Goal: Information Seeking & Learning: Learn about a topic

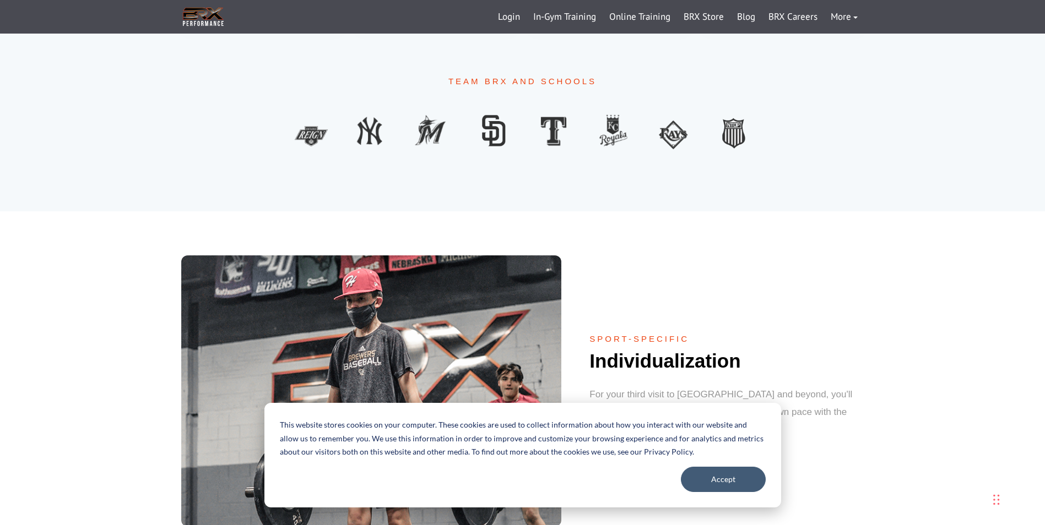
scroll to position [923, 0]
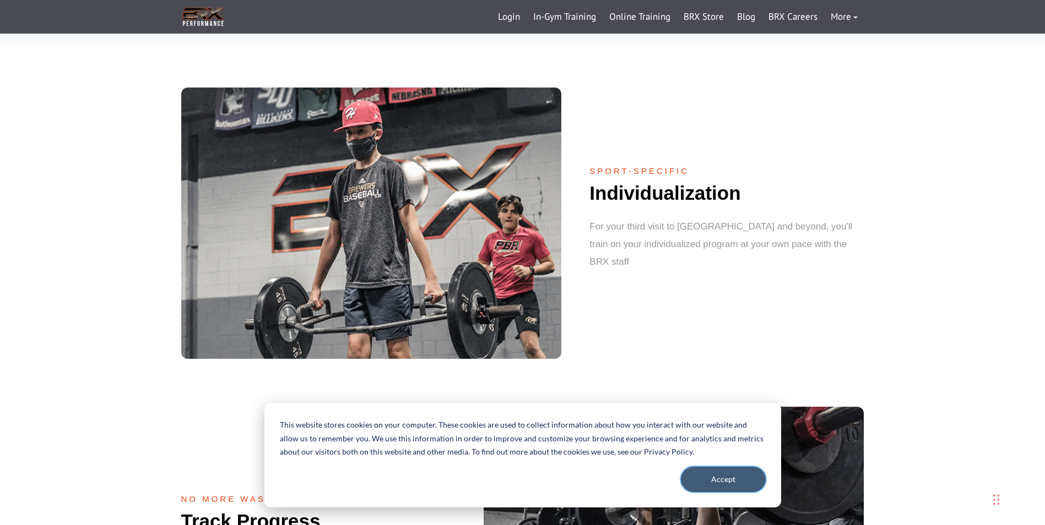
click at [737, 478] on button "Accept" at bounding box center [723, 479] width 85 height 25
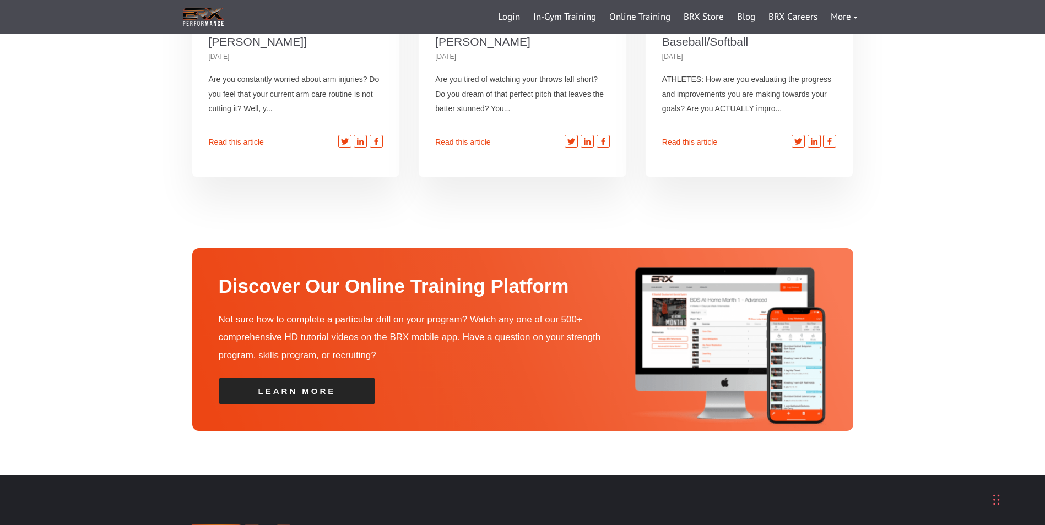
scroll to position [3786, 0]
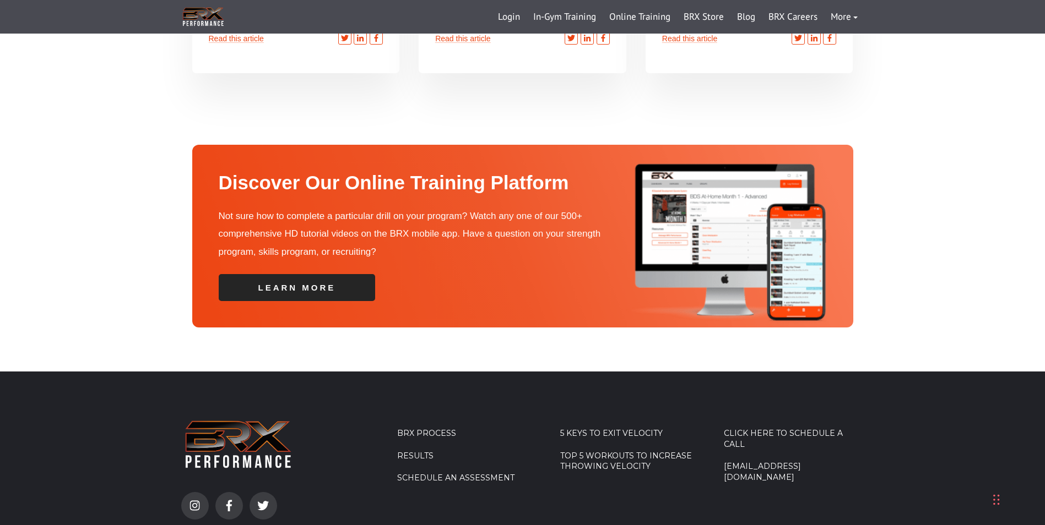
click at [604, 451] on link "Top 5 Workouts to Increase Throwing Velocity" at bounding box center [630, 461] width 140 height 21
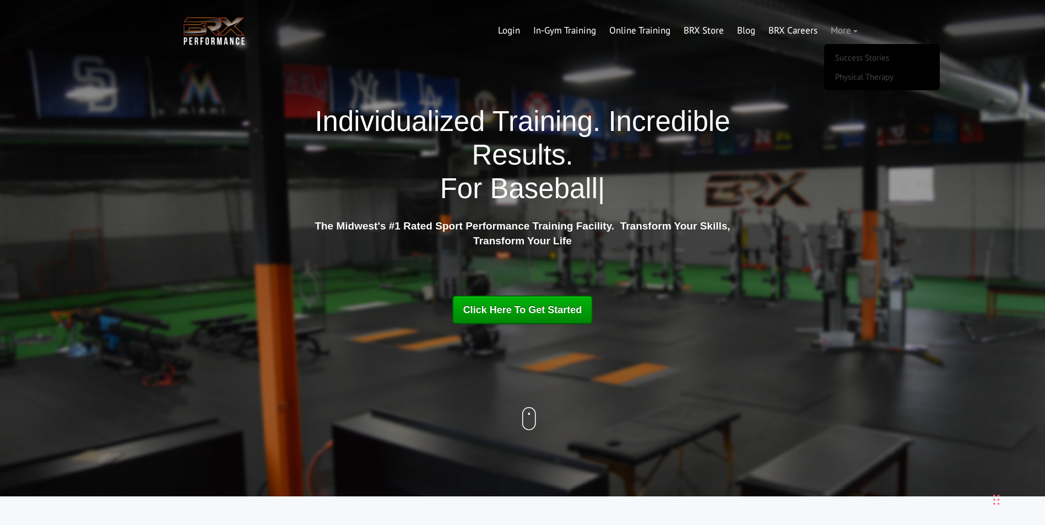
scroll to position [3057, 0]
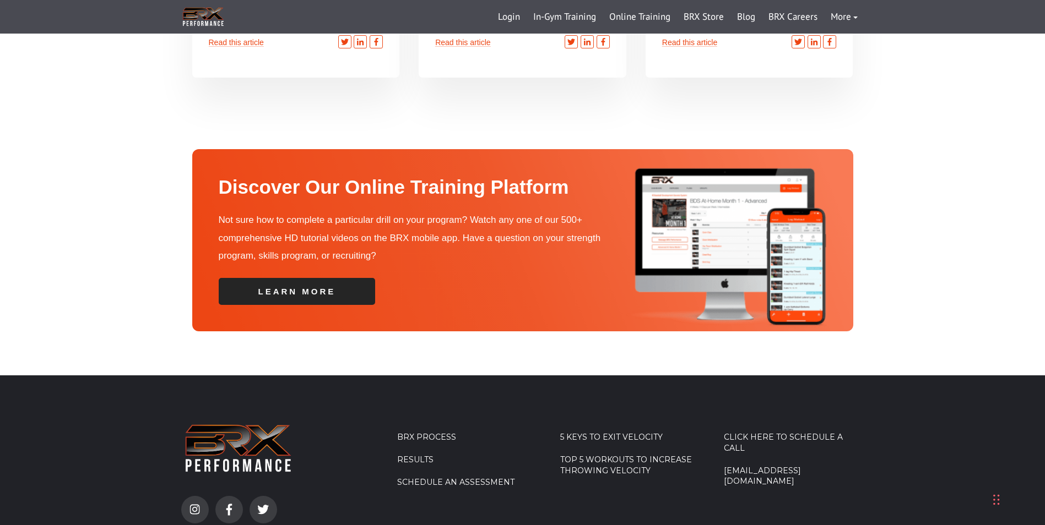
click at [424, 432] on link "BRX Process" at bounding box center [467, 437] width 140 height 11
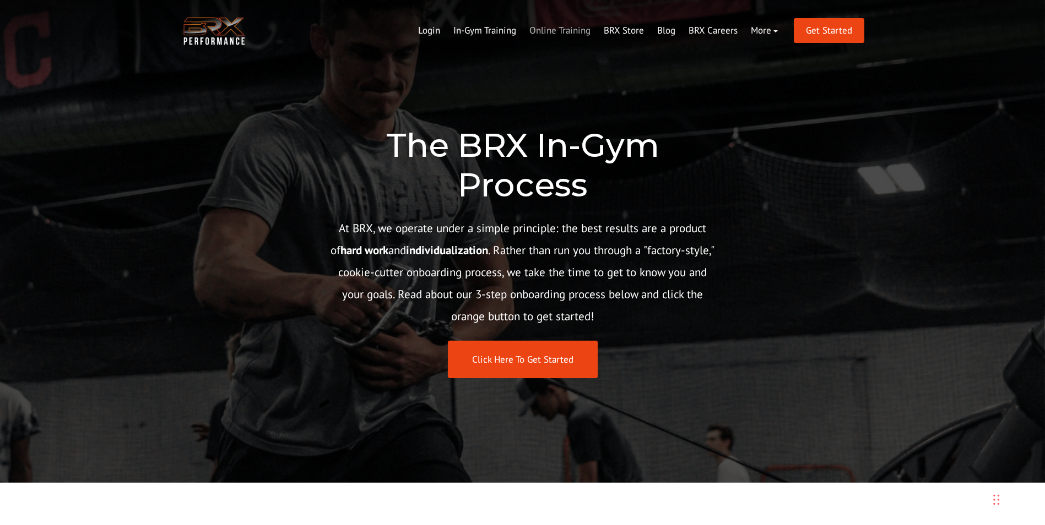
click at [547, 27] on link "Online Training" at bounding box center [560, 31] width 74 height 26
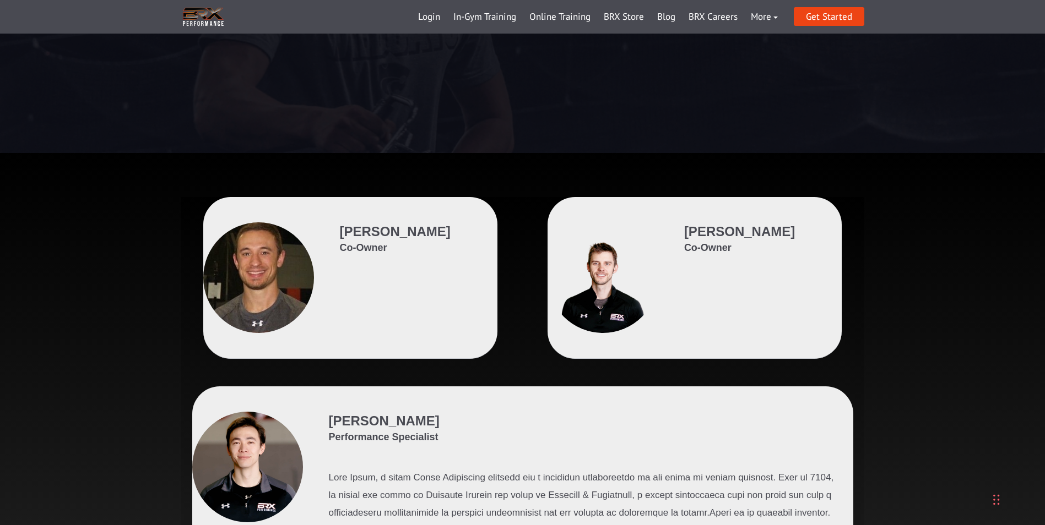
scroll to position [220, 0]
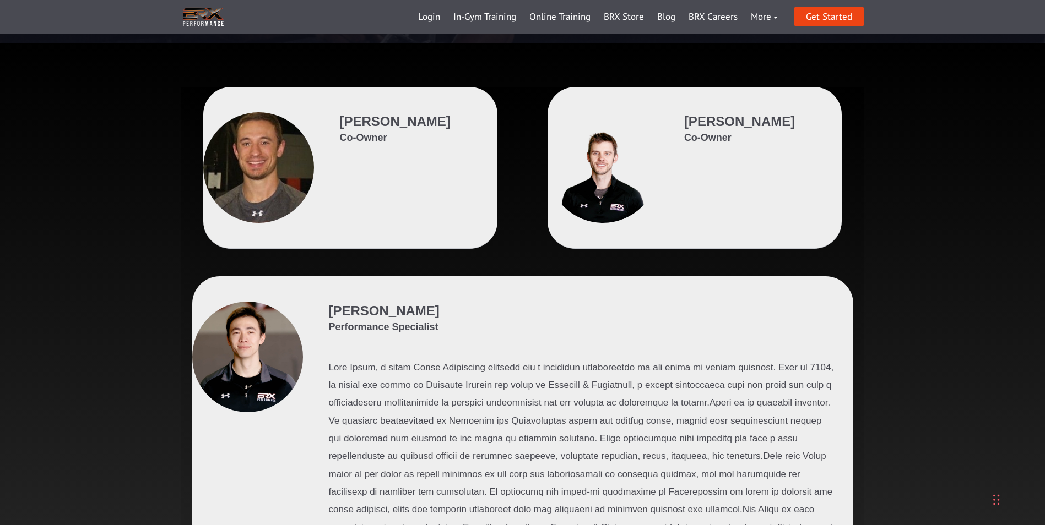
click at [361, 142] on span "Co-Owner" at bounding box center [395, 138] width 111 height 14
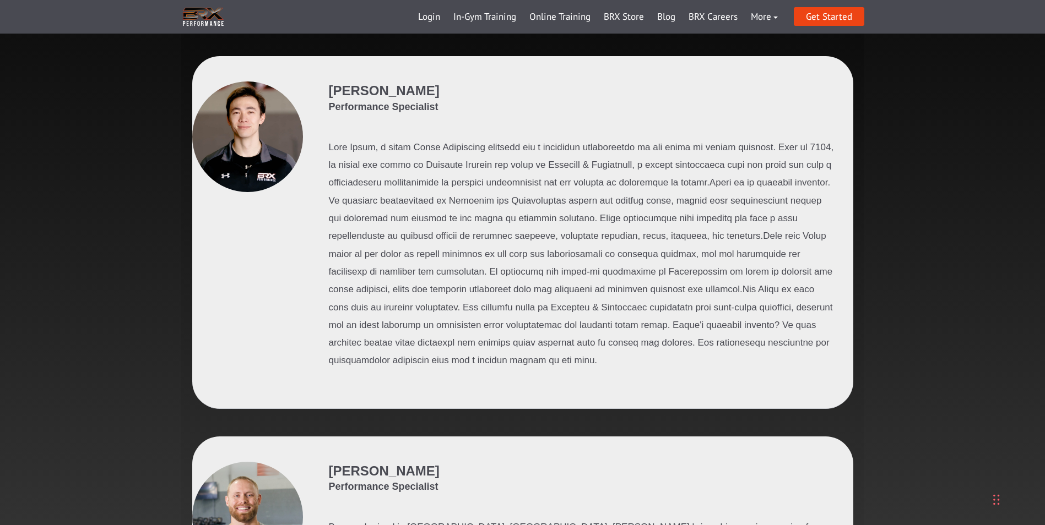
scroll to position [0, 0]
